Goal: Navigation & Orientation: Go to known website

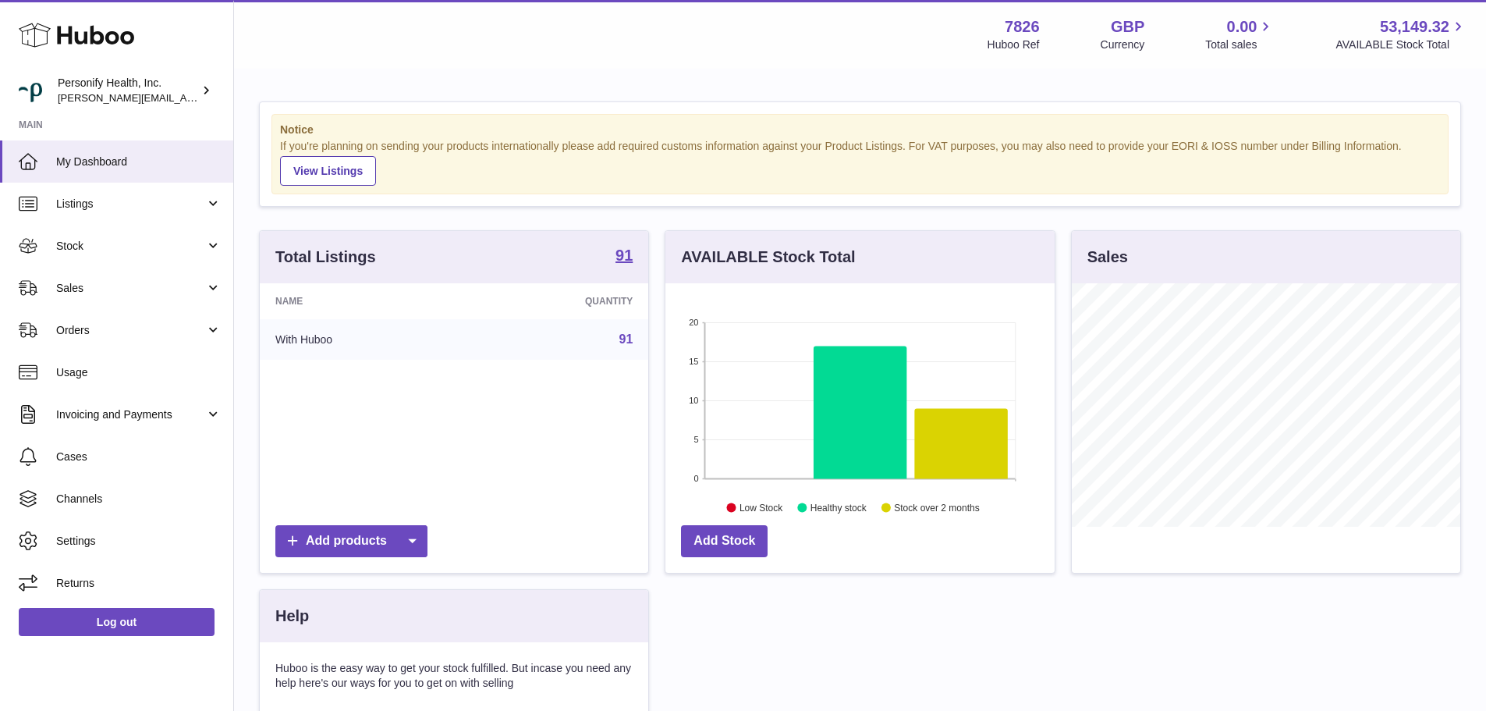
scroll to position [243, 389]
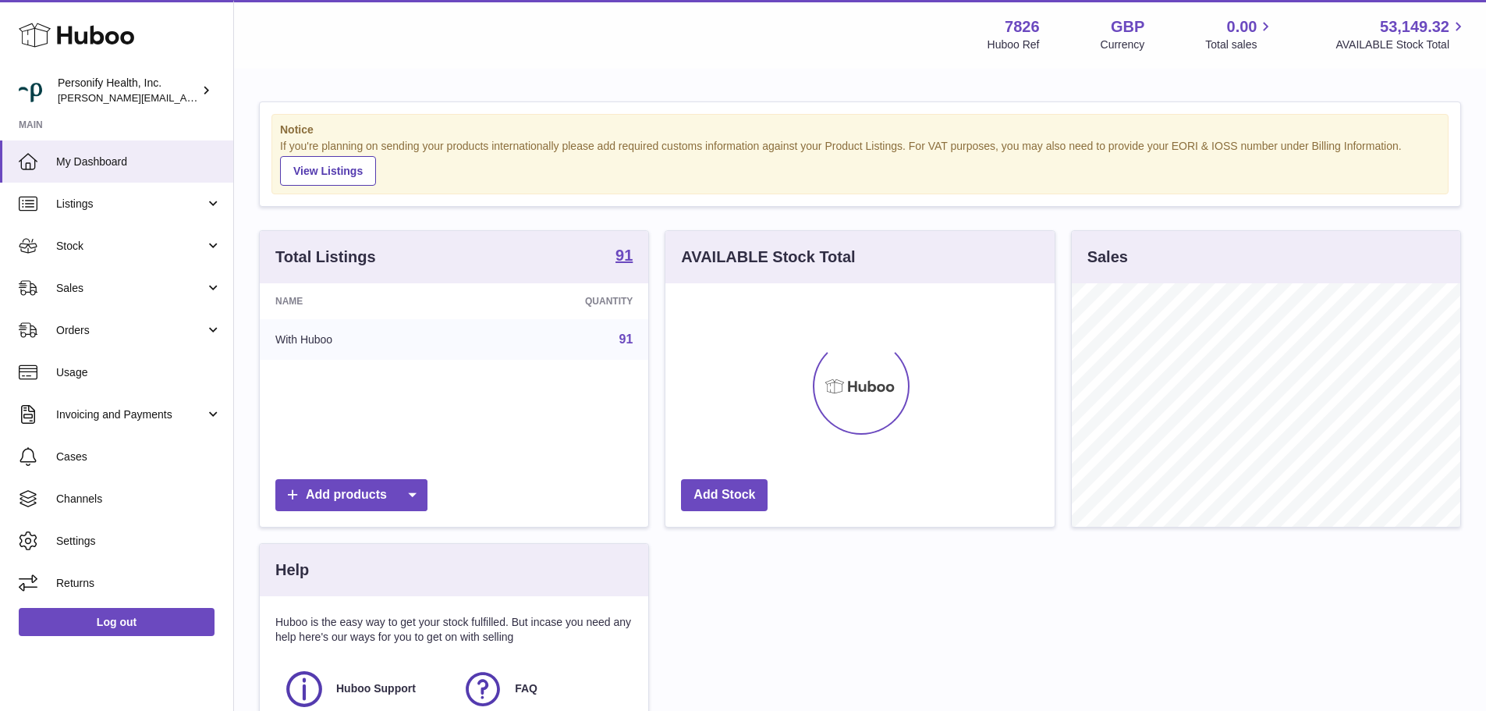
scroll to position [243, 389]
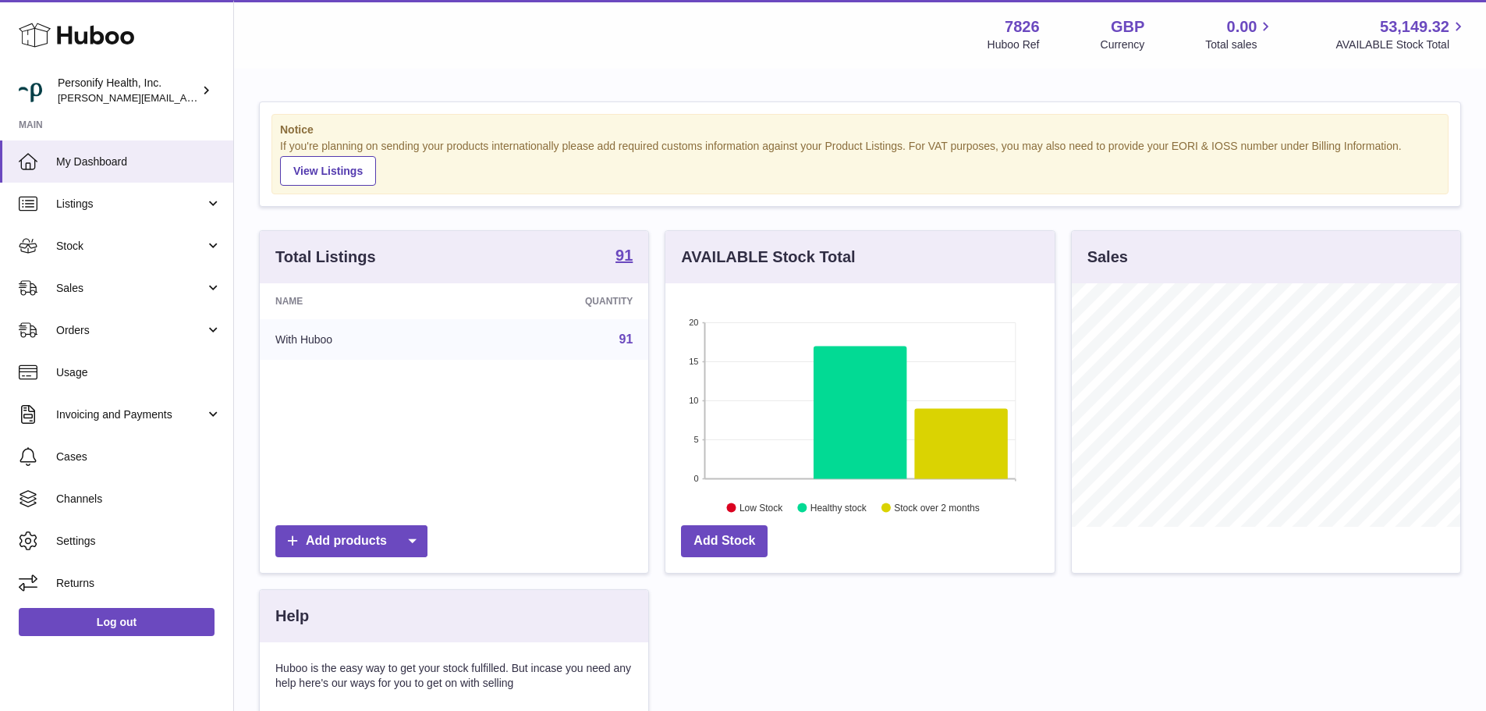
click at [120, 42] on icon at bounding box center [76, 35] width 115 height 31
